Goal: Transaction & Acquisition: Download file/media

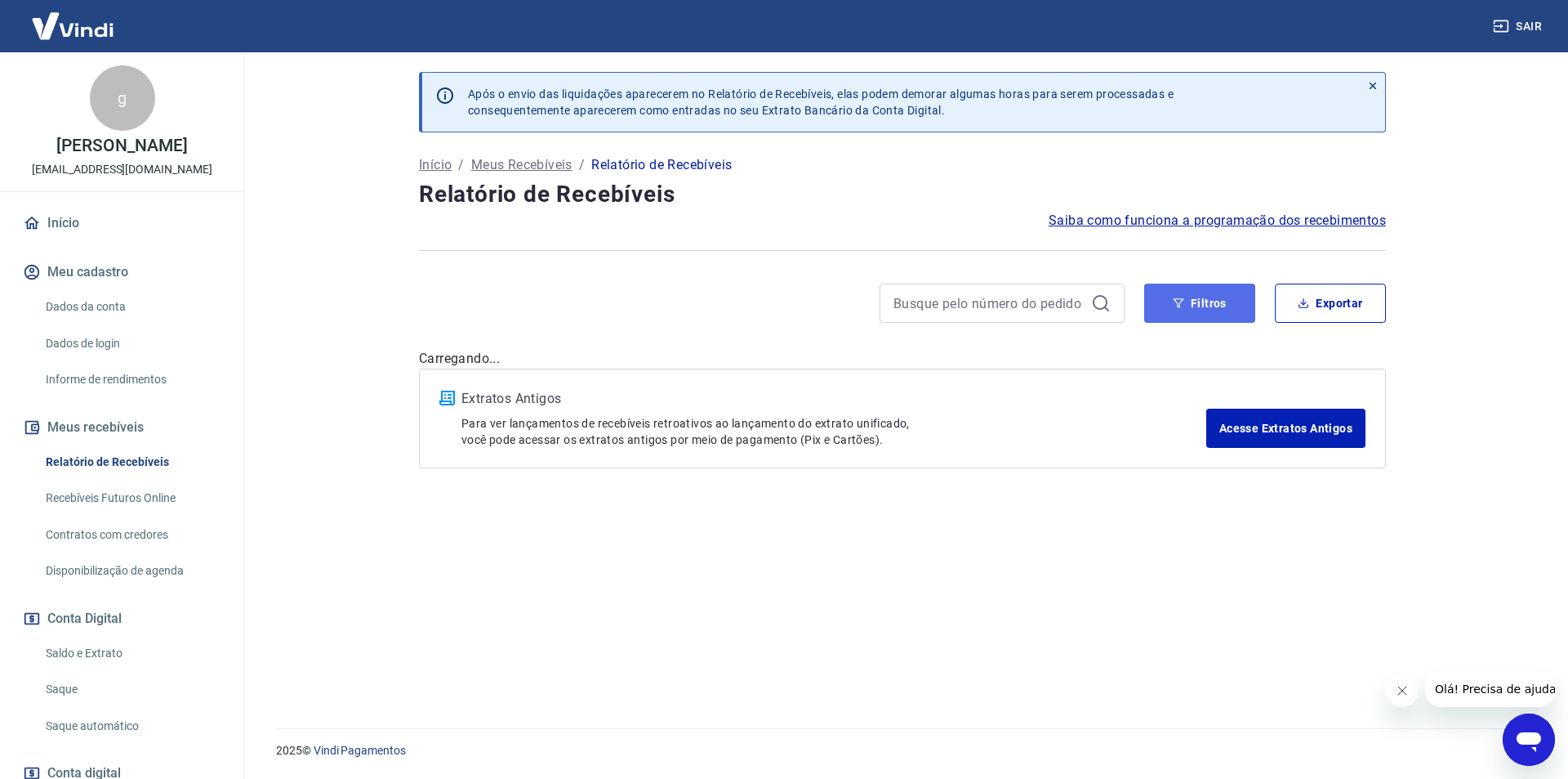
click at [1209, 311] on button "Filtros" at bounding box center [1200, 303] width 111 height 39
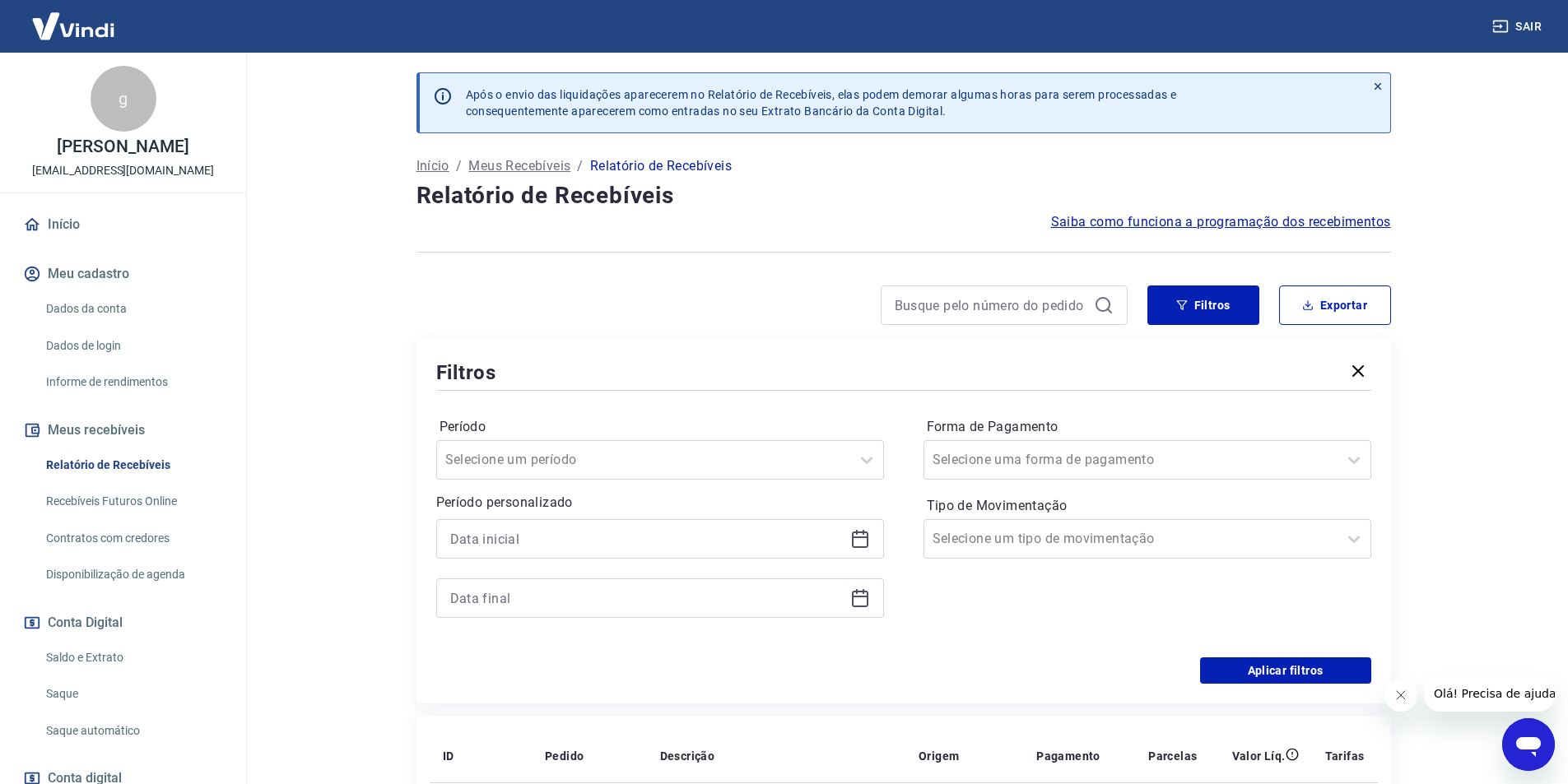
click at [858, 544] on icon at bounding box center [860, 539] width 20 height 20
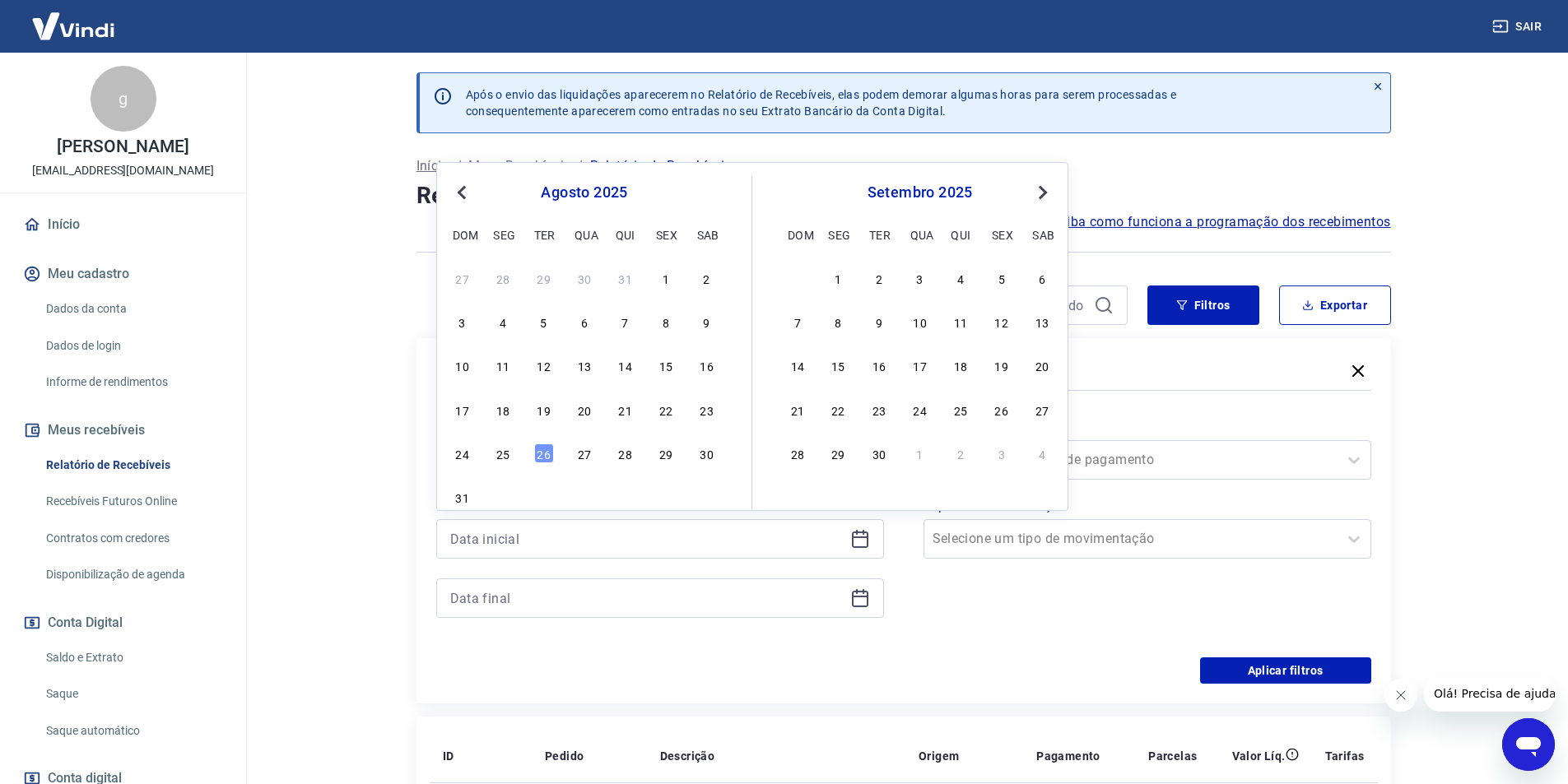
drag, startPoint x: 505, startPoint y: 459, endPoint x: 793, endPoint y: 663, distance: 352.9
click at [505, 458] on div "25" at bounding box center [503, 453] width 20 height 20
type input "[DATE]"
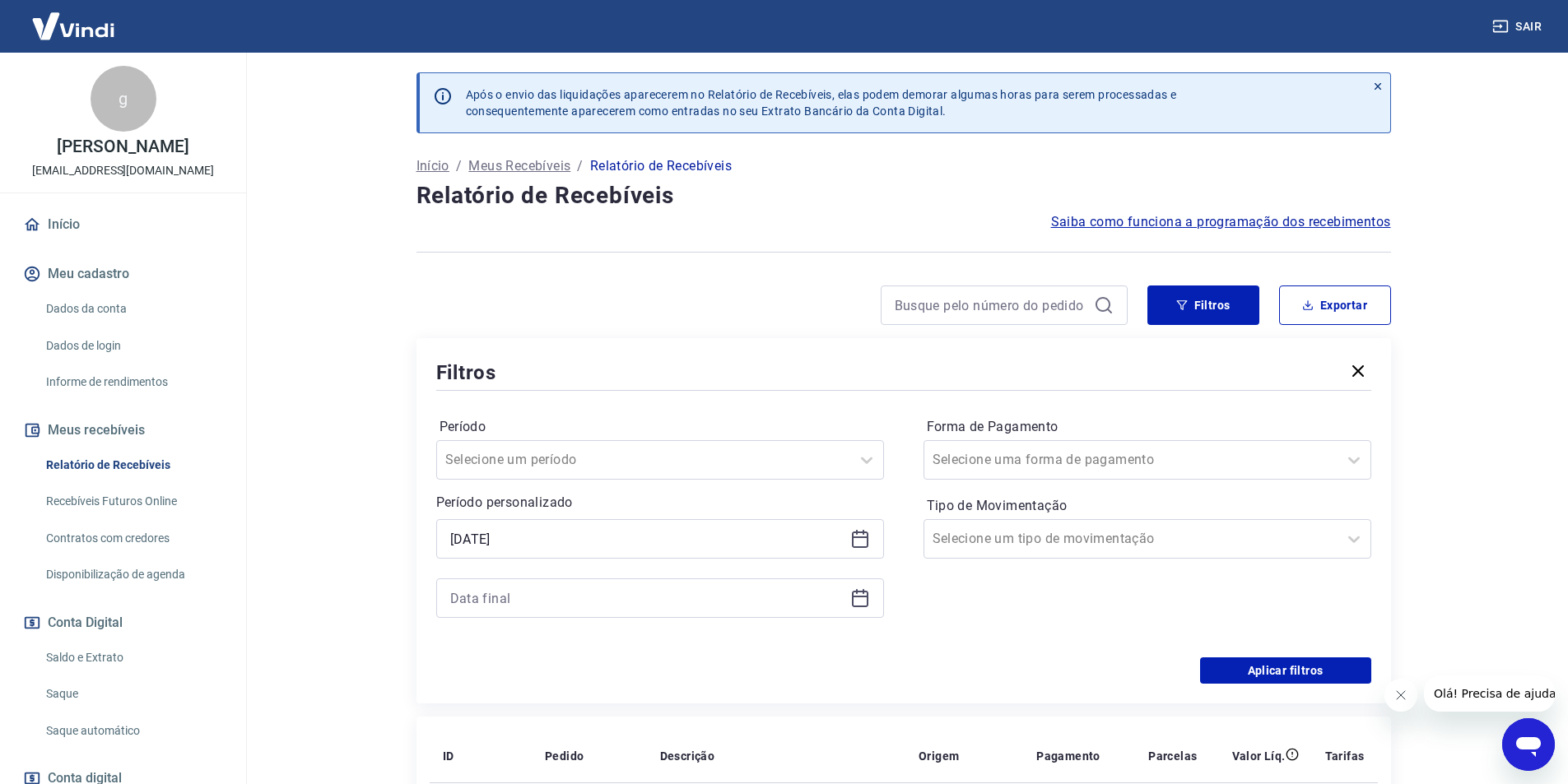
click at [869, 594] on div at bounding box center [660, 598] width 447 height 39
click at [865, 602] on icon at bounding box center [860, 598] width 20 height 20
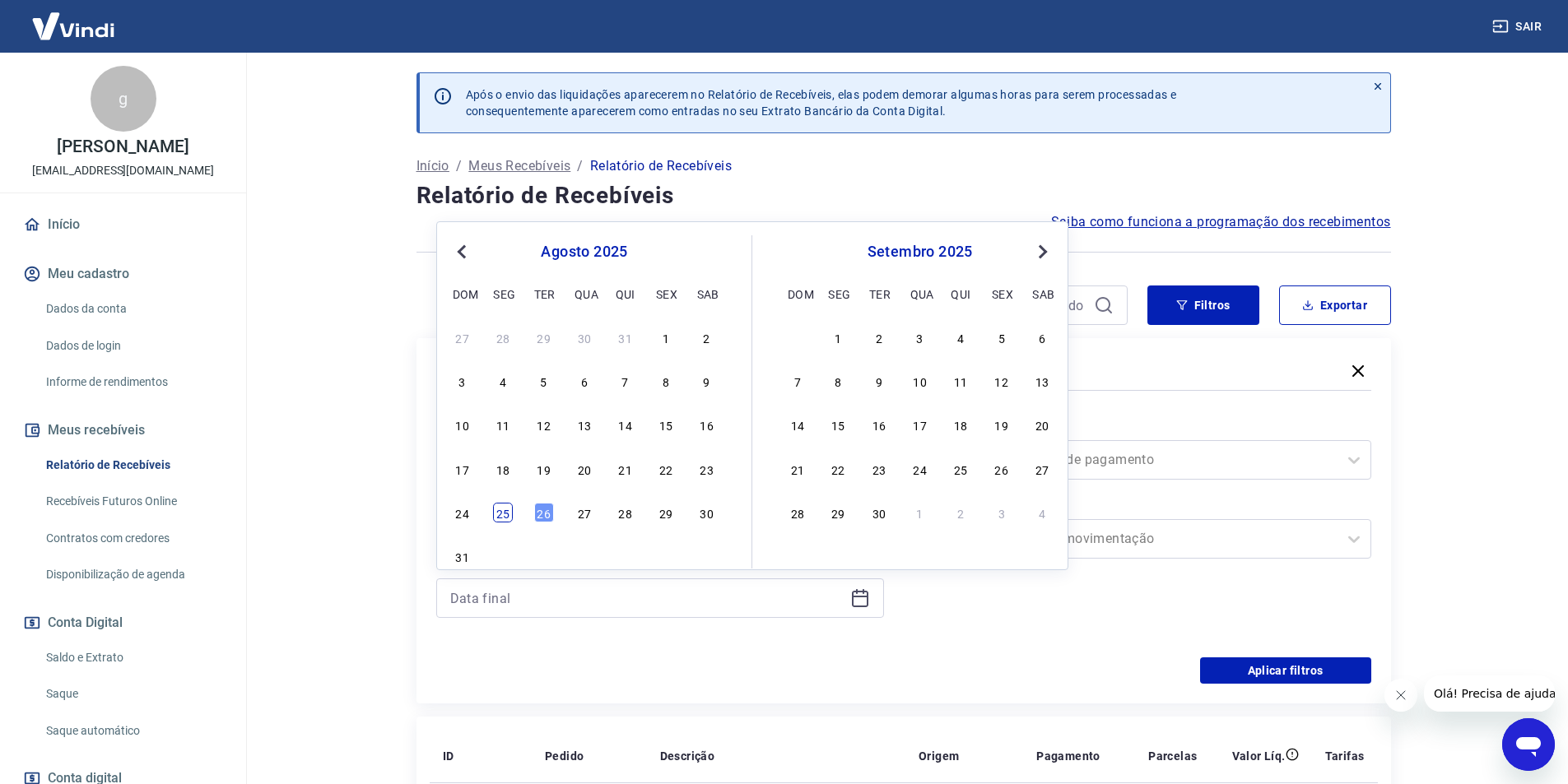
click at [503, 514] on div "25" at bounding box center [503, 512] width 20 height 20
type input "[DATE]"
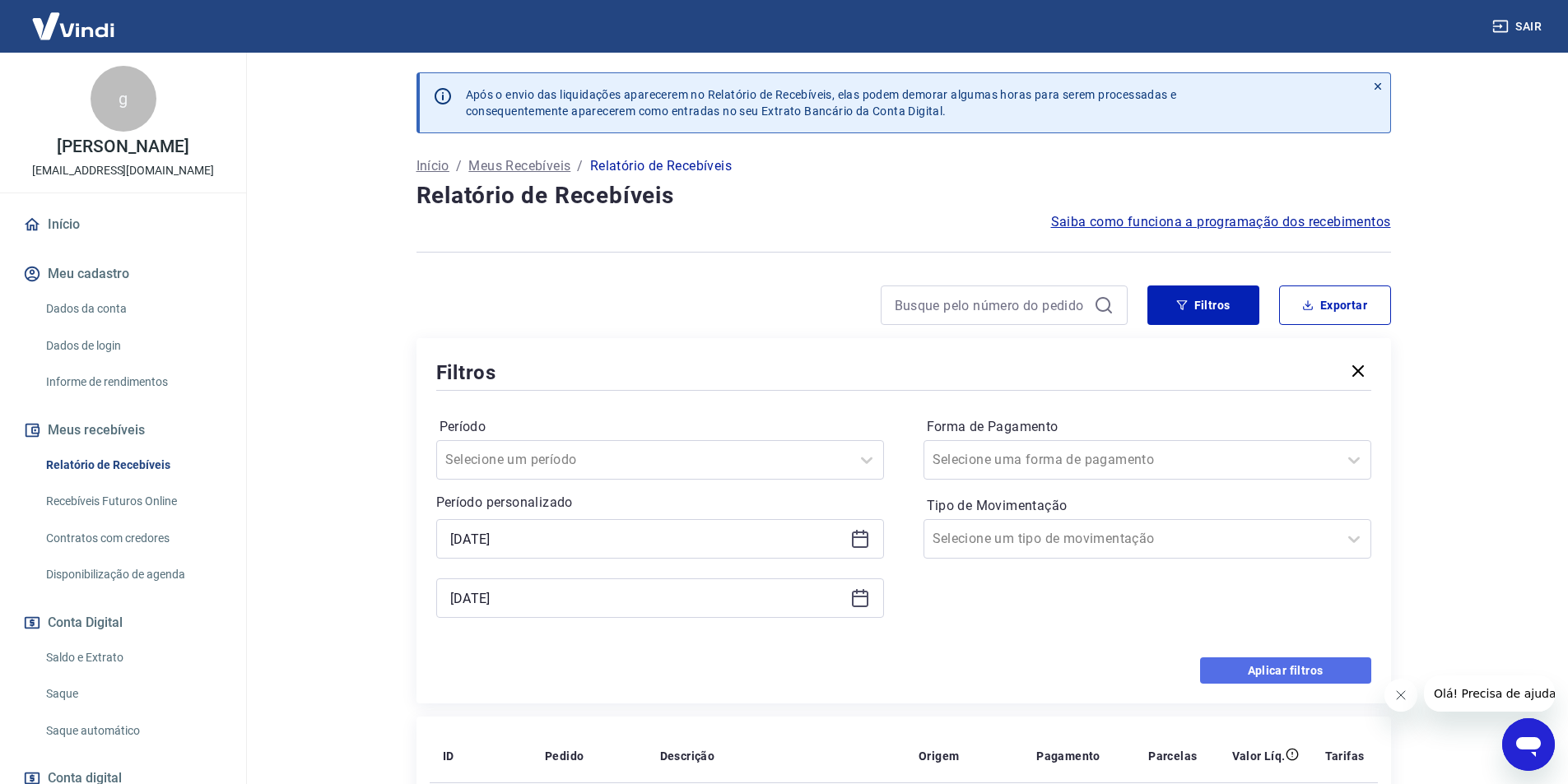
click at [1285, 670] on button "Aplicar filtros" at bounding box center [1284, 670] width 171 height 26
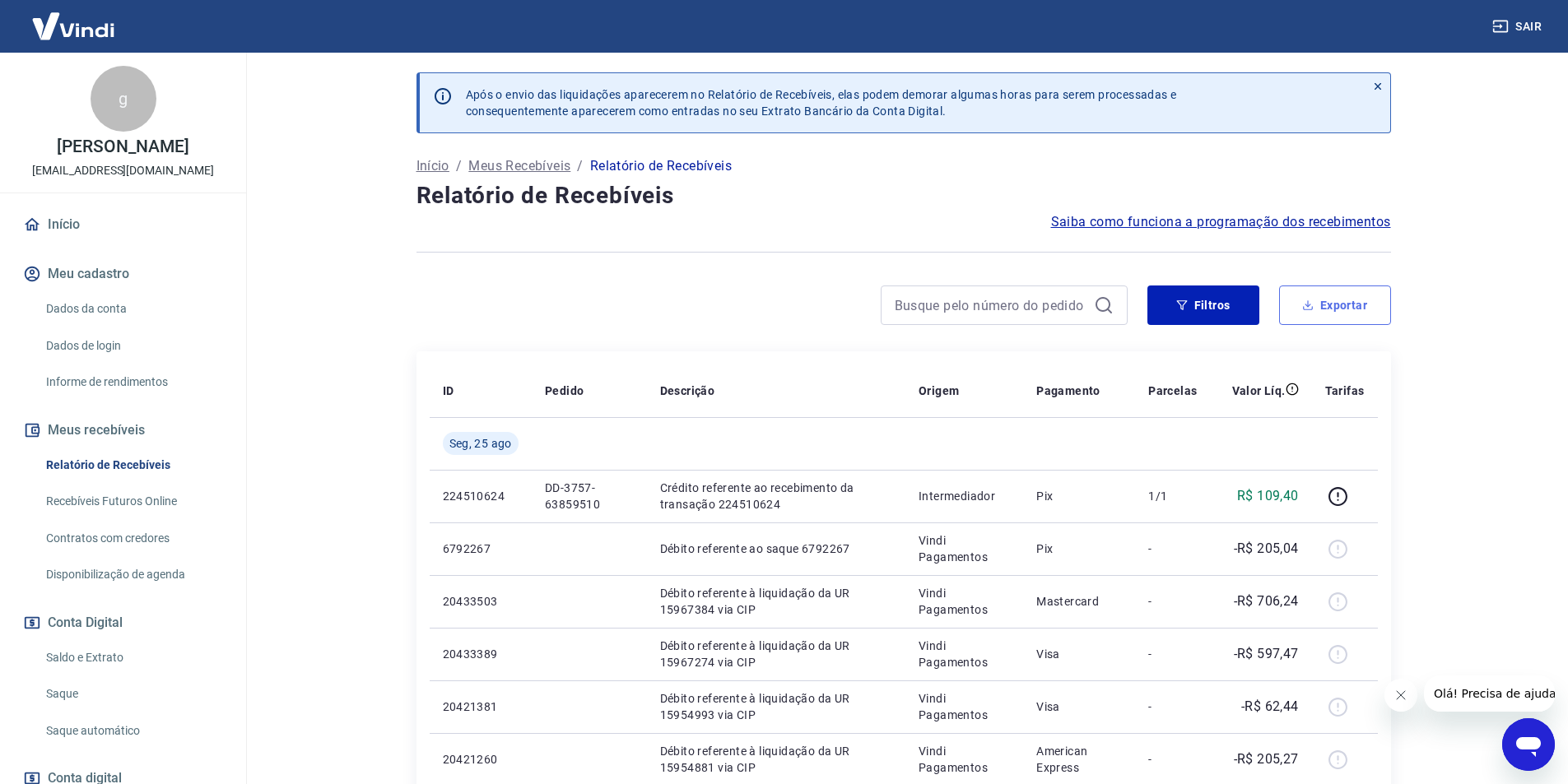
click at [1305, 314] on button "Exportar" at bounding box center [1335, 305] width 112 height 39
type input "[DATE]"
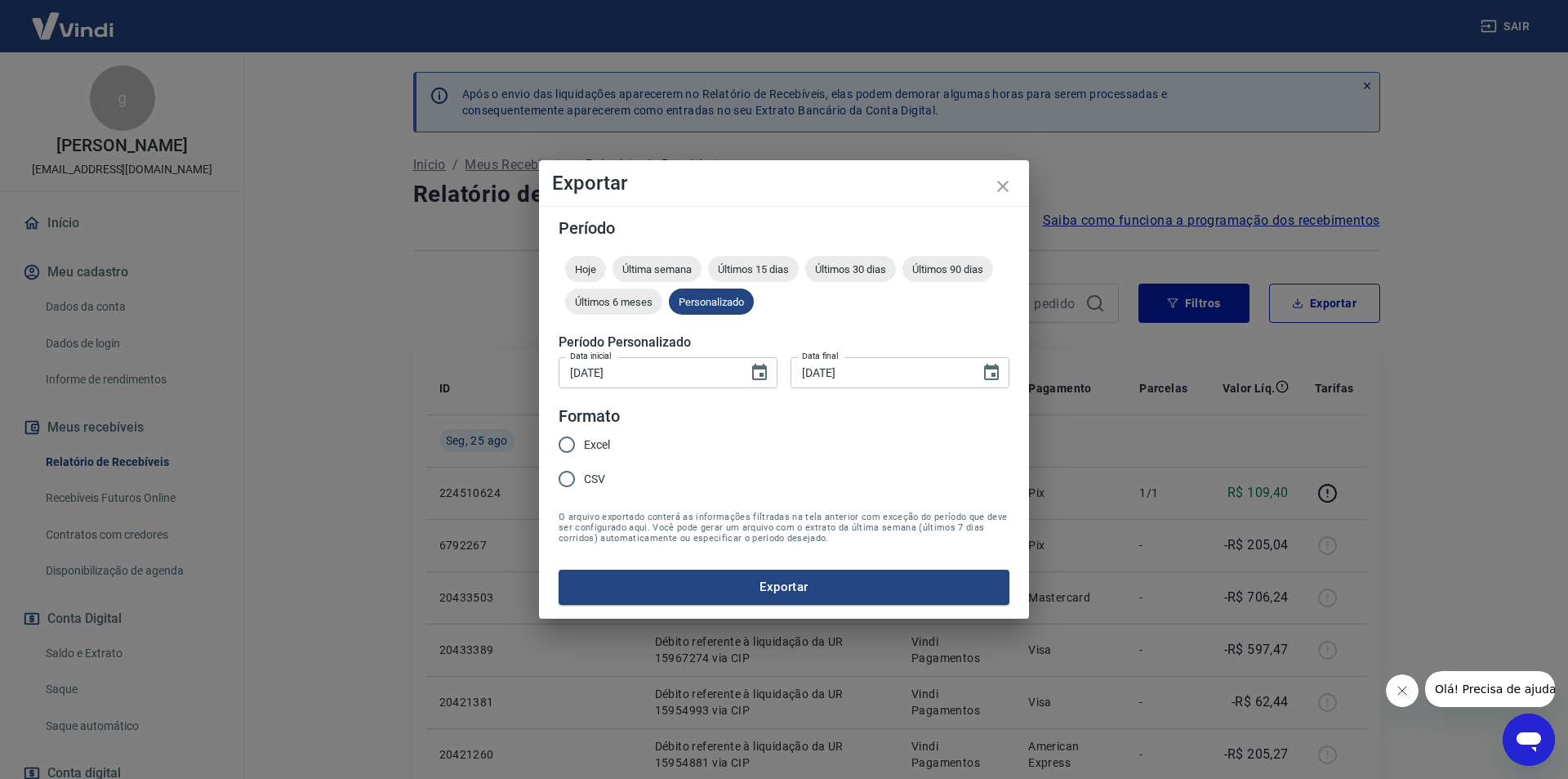
click at [590, 476] on span "CSV" at bounding box center [595, 479] width 21 height 17
click at [584, 476] on input "CSV" at bounding box center [566, 479] width 35 height 35
radio input "true"
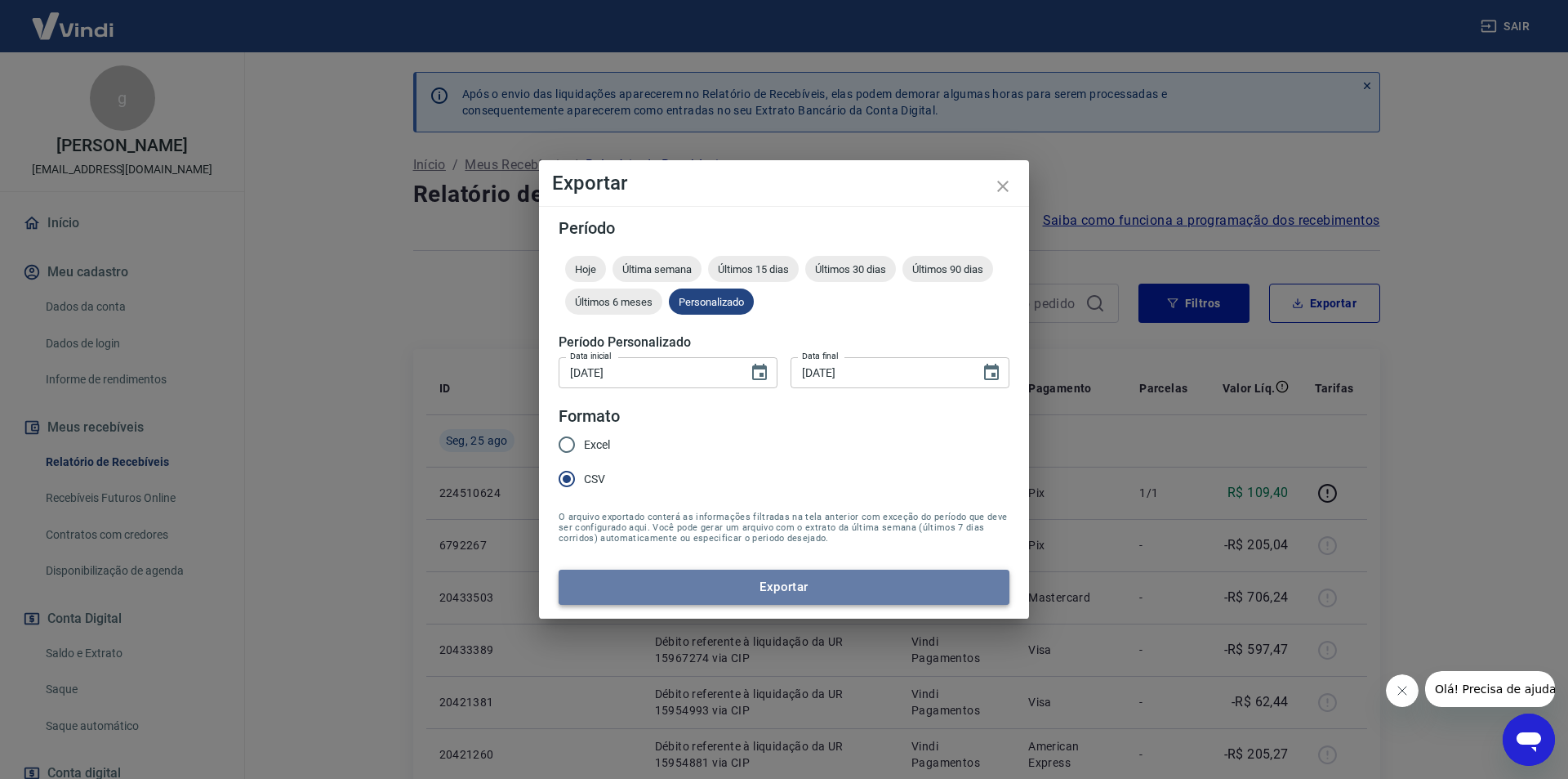
click at [769, 600] on button "Exportar" at bounding box center [784, 586] width 451 height 35
